Goal: Information Seeking & Learning: Check status

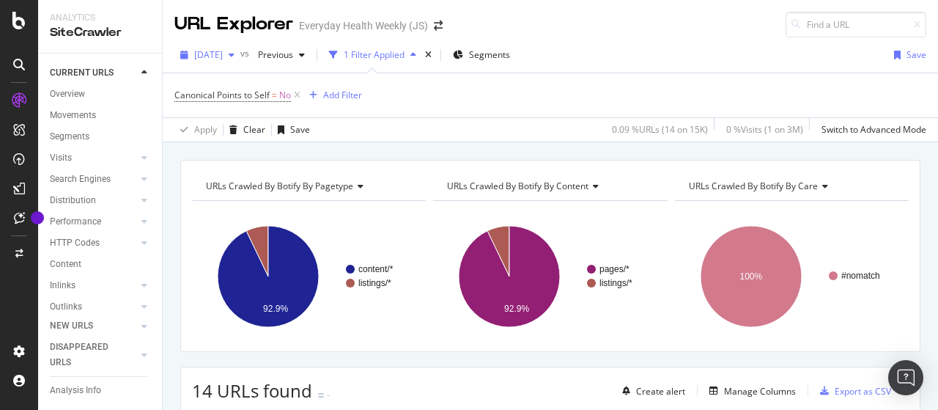
click at [238, 62] on div "[DATE]" at bounding box center [207, 55] width 66 height 22
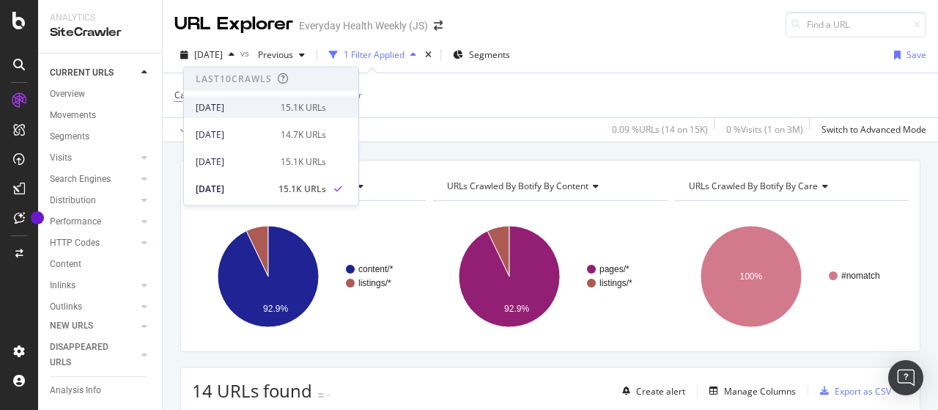
click at [234, 105] on div "[DATE]" at bounding box center [234, 106] width 76 height 13
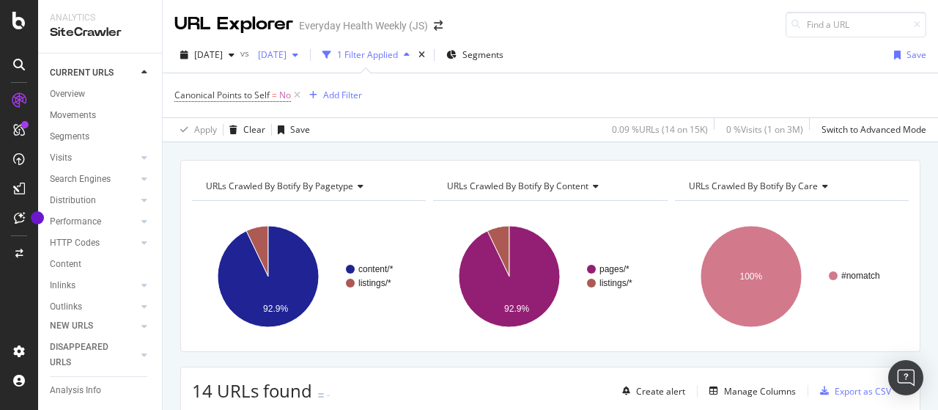
click at [286, 54] on span "[DATE]" at bounding box center [269, 54] width 34 height 12
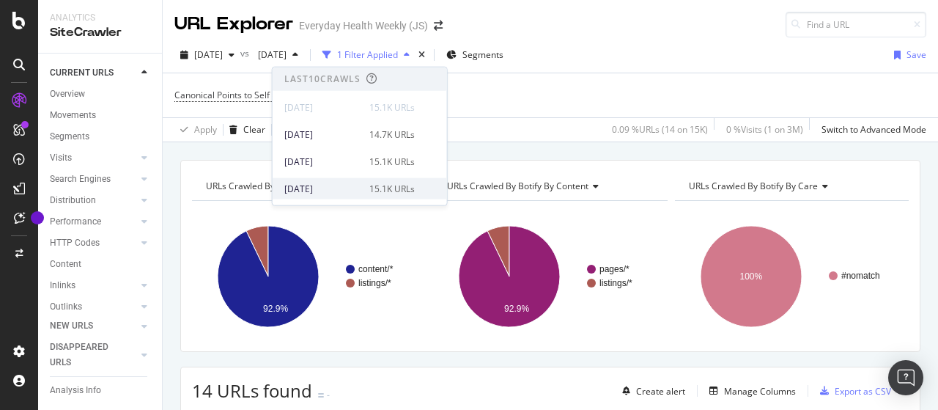
click at [351, 184] on div "[DATE]" at bounding box center [322, 188] width 76 height 13
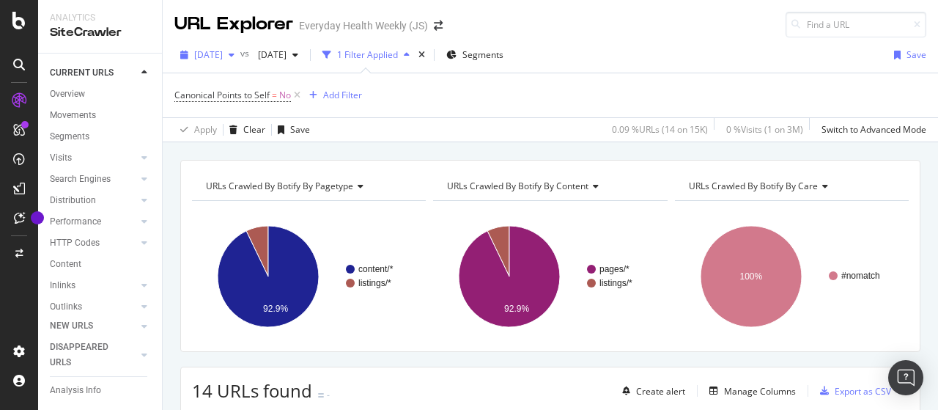
click at [223, 57] on span "[DATE]" at bounding box center [208, 54] width 29 height 12
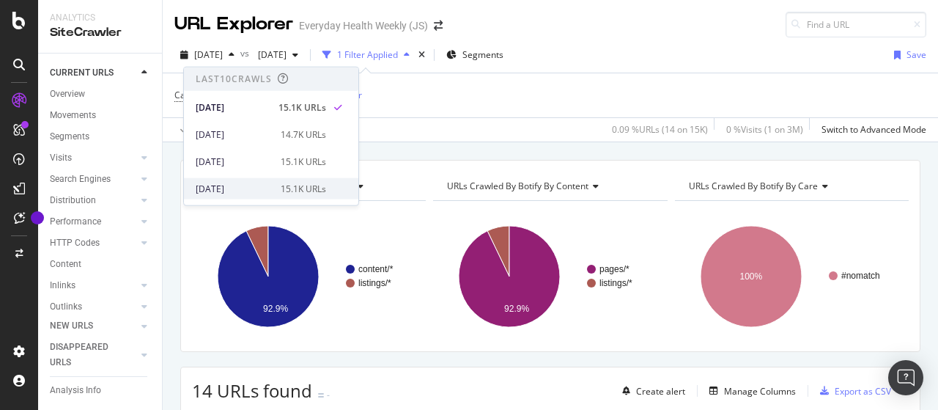
click at [248, 186] on div "[DATE]" at bounding box center [234, 188] width 76 height 13
